Goal: Transaction & Acquisition: Subscribe to service/newsletter

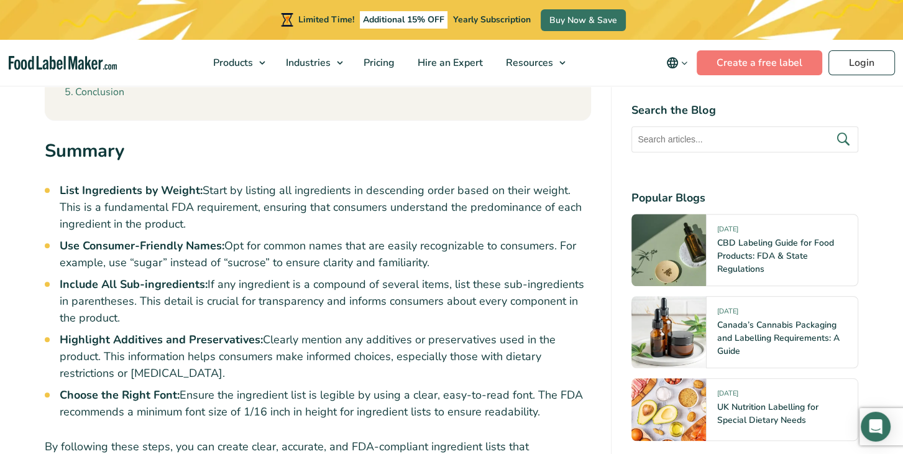
scroll to position [551, 0]
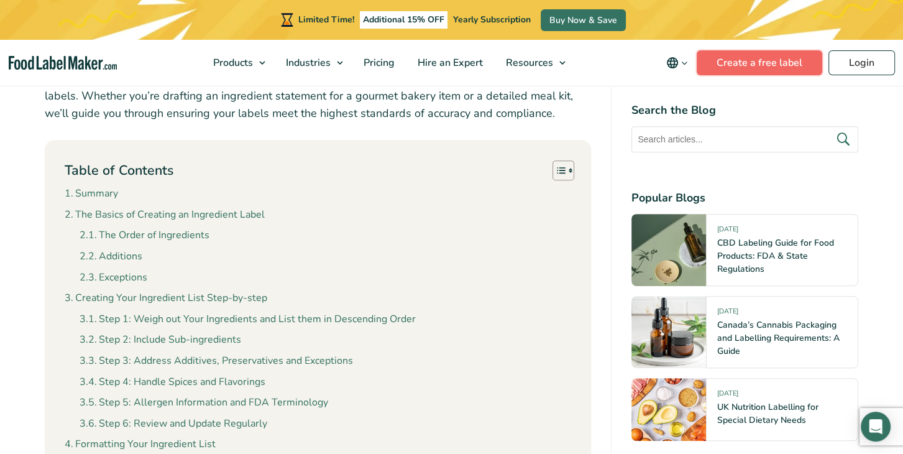
click at [715, 59] on link "Create a free label" at bounding box center [760, 62] width 126 height 25
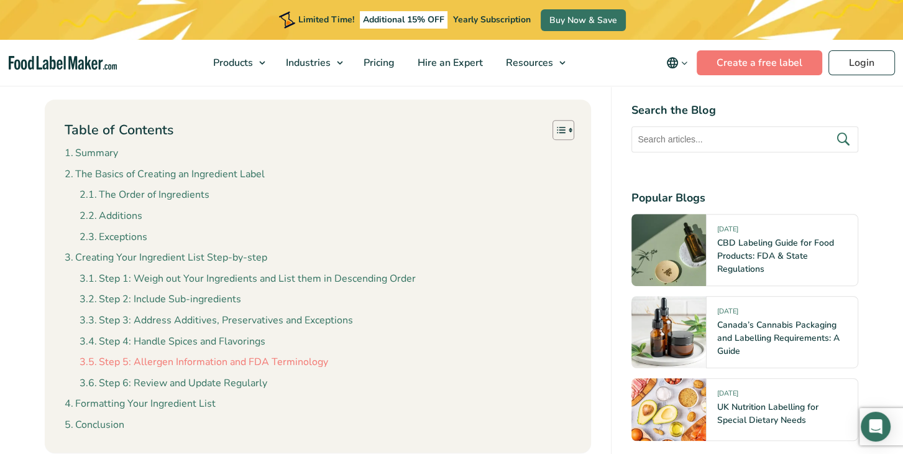
scroll to position [613, 0]
